Goal: Task Accomplishment & Management: Complete application form

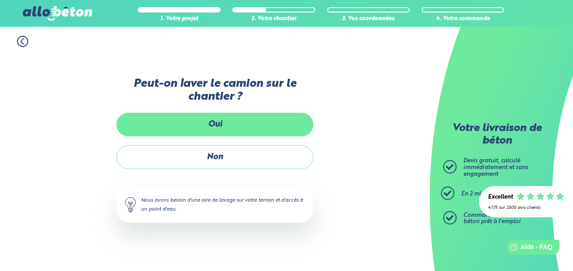
click at [225, 130] on label "Oui" at bounding box center [214, 125] width 197 height 24
click at [0, 0] on input "Oui" at bounding box center [0, 0] width 0 height 0
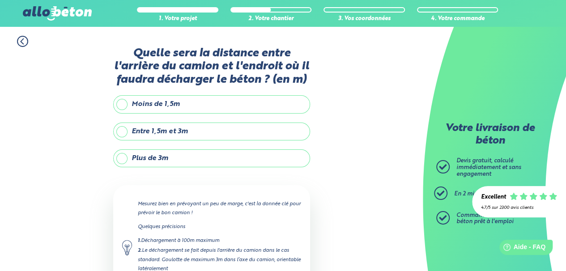
click at [225, 130] on label "Entre 1,5m et 3m" at bounding box center [211, 132] width 197 height 18
click at [0, 0] on input "Entre 1,5m et 3m" at bounding box center [0, 0] width 0 height 0
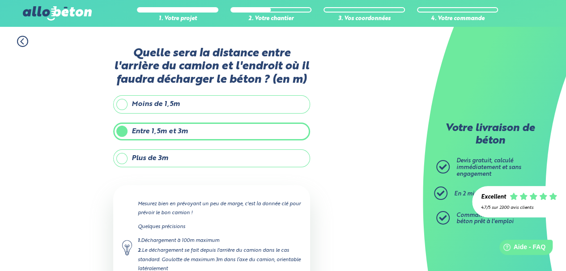
scroll to position [90, 0]
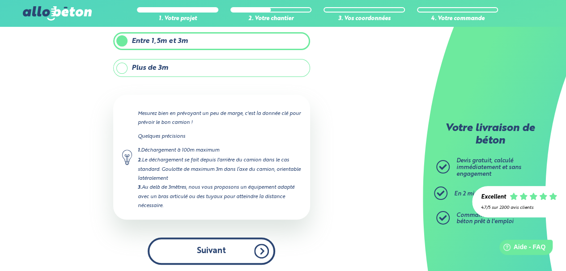
click at [227, 249] on button "Suivant" at bounding box center [212, 251] width 128 height 27
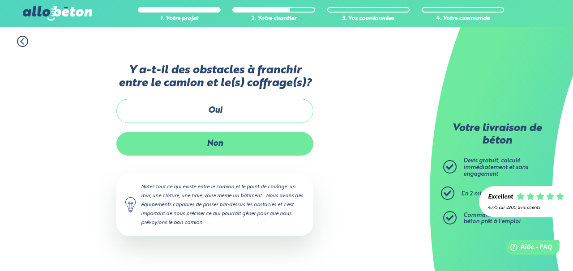
click at [263, 149] on label "Non" at bounding box center [214, 144] width 197 height 24
click at [0, 0] on input "Non" at bounding box center [0, 0] width 0 height 0
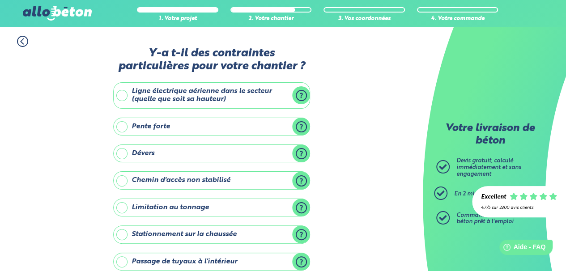
scroll to position [141, 0]
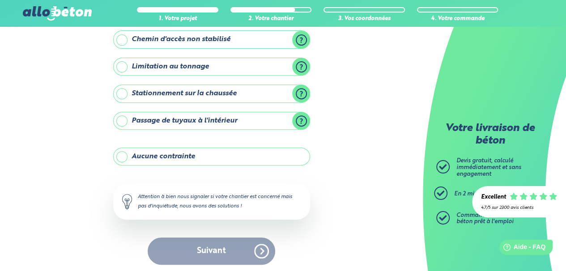
click at [217, 149] on label "Aucune contrainte" at bounding box center [211, 157] width 197 height 18
click at [0, 0] on input "Aucune contrainte" at bounding box center [0, 0] width 0 height 0
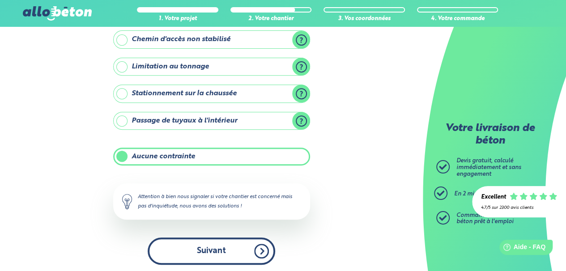
click at [207, 247] on button "Suivant" at bounding box center [212, 251] width 128 height 27
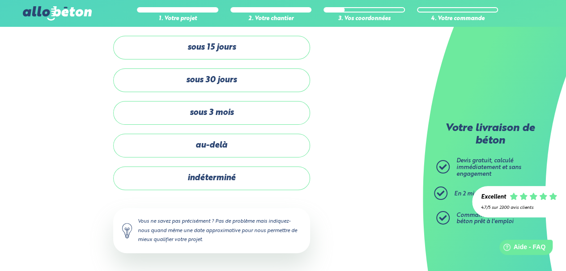
scroll to position [64, 0]
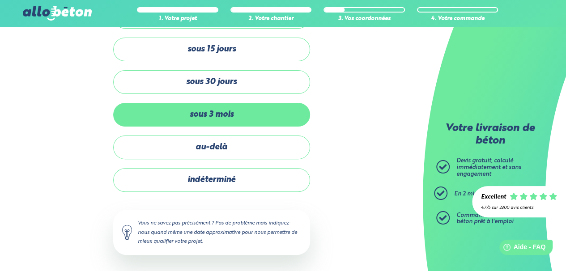
click at [204, 116] on label "sous 3 mois" at bounding box center [211, 115] width 197 height 24
click at [0, 0] on input "sous 3 mois" at bounding box center [0, 0] width 0 height 0
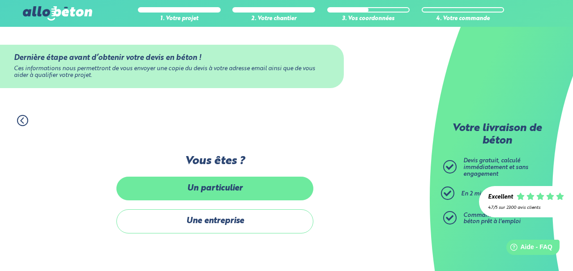
click at [210, 197] on label "Un particulier" at bounding box center [214, 189] width 197 height 24
click at [0, 0] on input "Un particulier" at bounding box center [0, 0] width 0 height 0
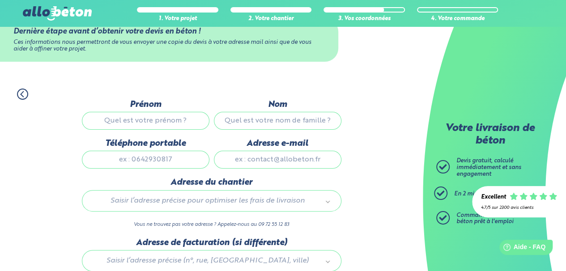
scroll to position [96, 0]
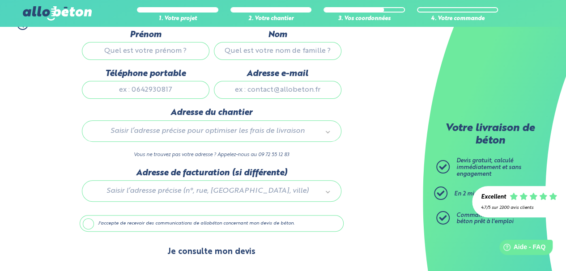
click at [243, 245] on button "Je consulte mon devis" at bounding box center [211, 252] width 106 height 23
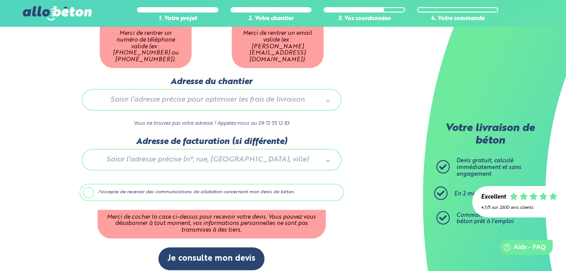
scroll to position [0, 0]
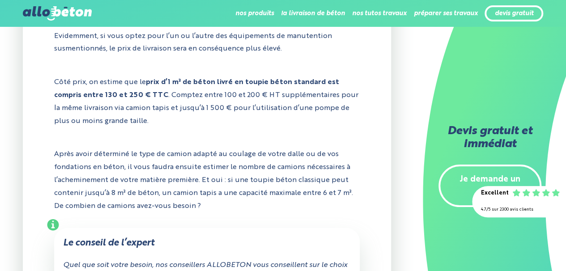
scroll to position [1207, 0]
